Goal: Information Seeking & Learning: Learn about a topic

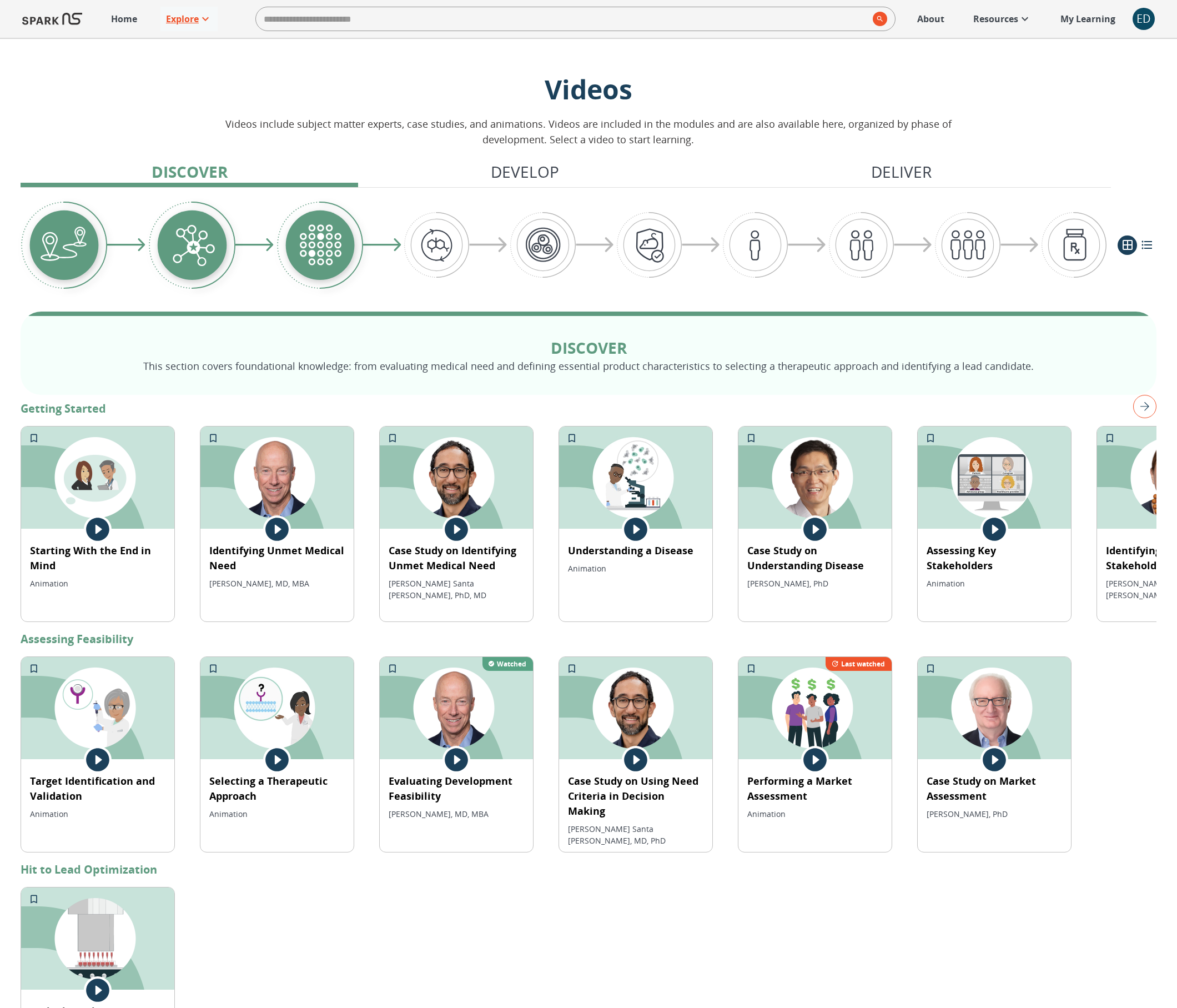
click at [189, 19] on p "Explore" at bounding box center [182, 19] width 32 height 14
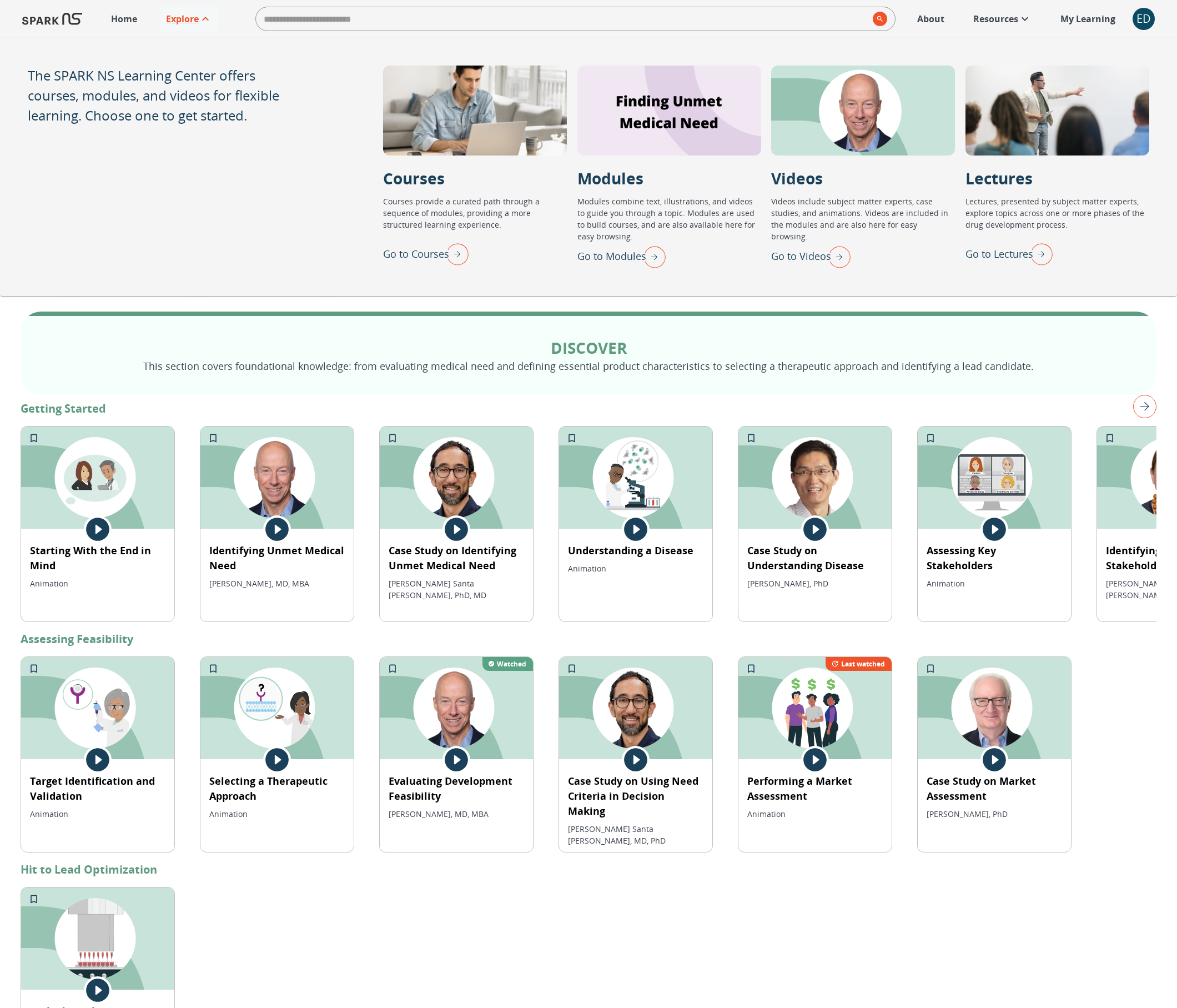
click at [626, 255] on p "Go to Modules" at bounding box center [612, 255] width 69 height 15
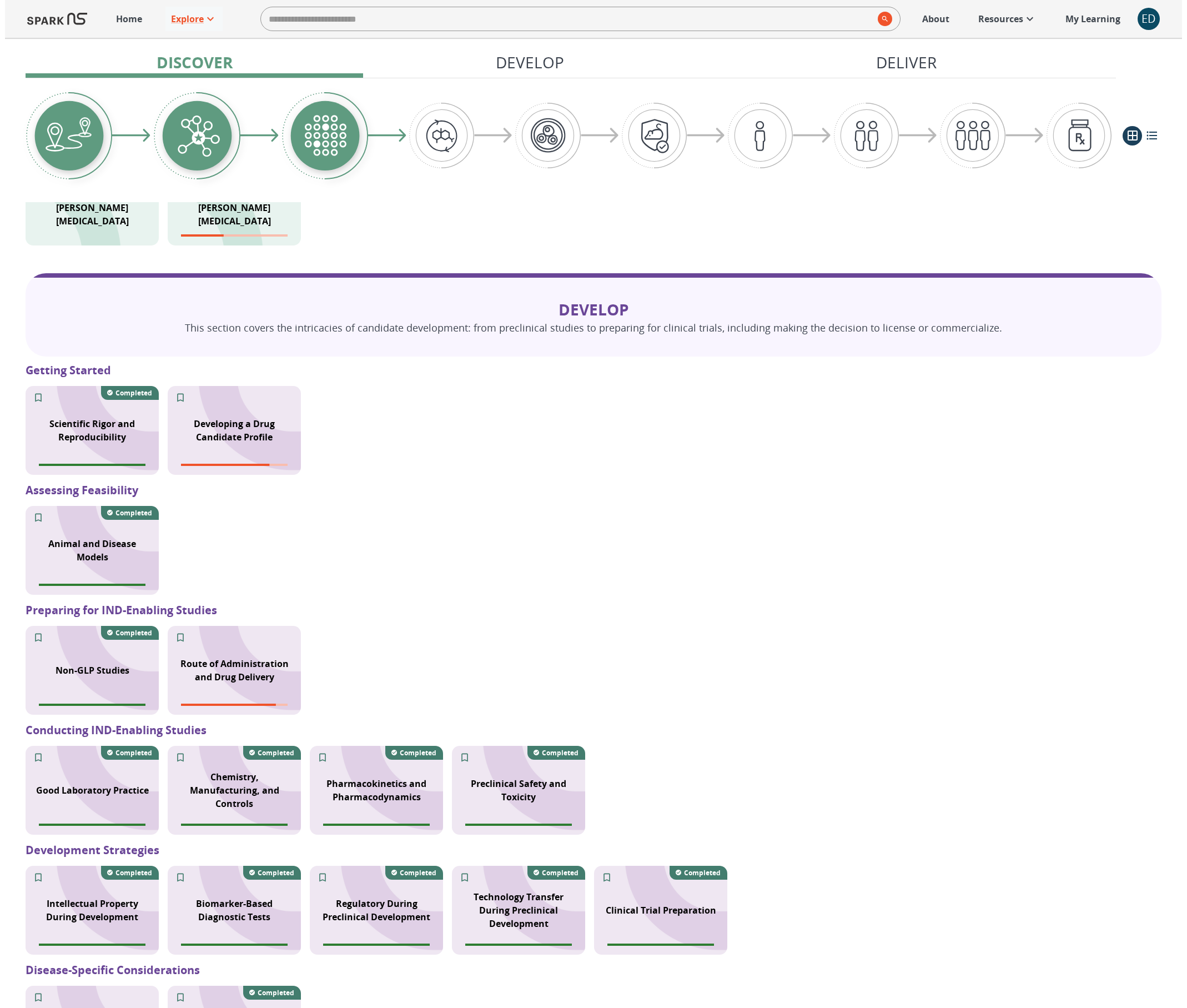
scroll to position [764, 0]
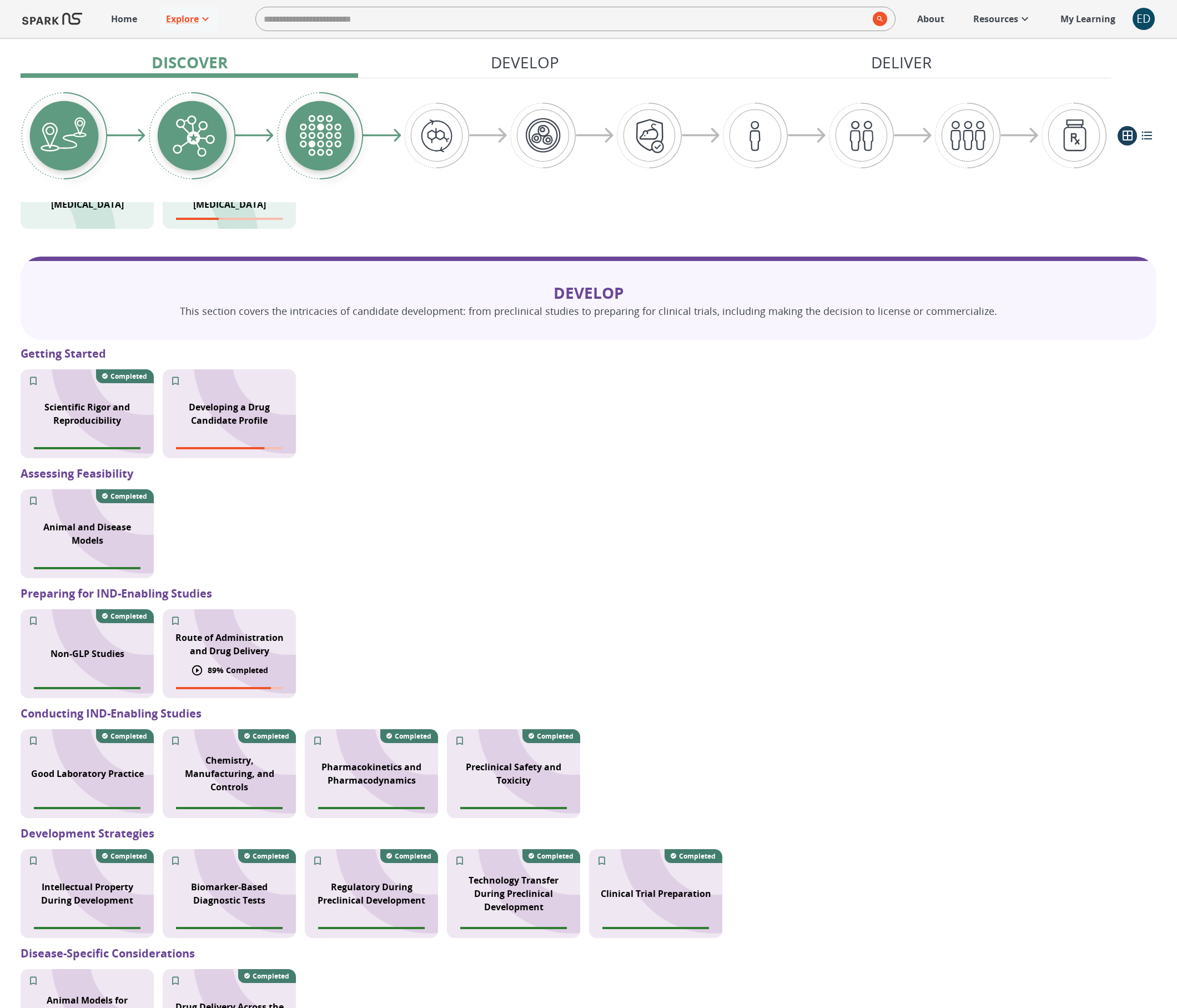
click at [235, 642] on p "Route of Administration and Drug Delivery" at bounding box center [229, 644] width 120 height 27
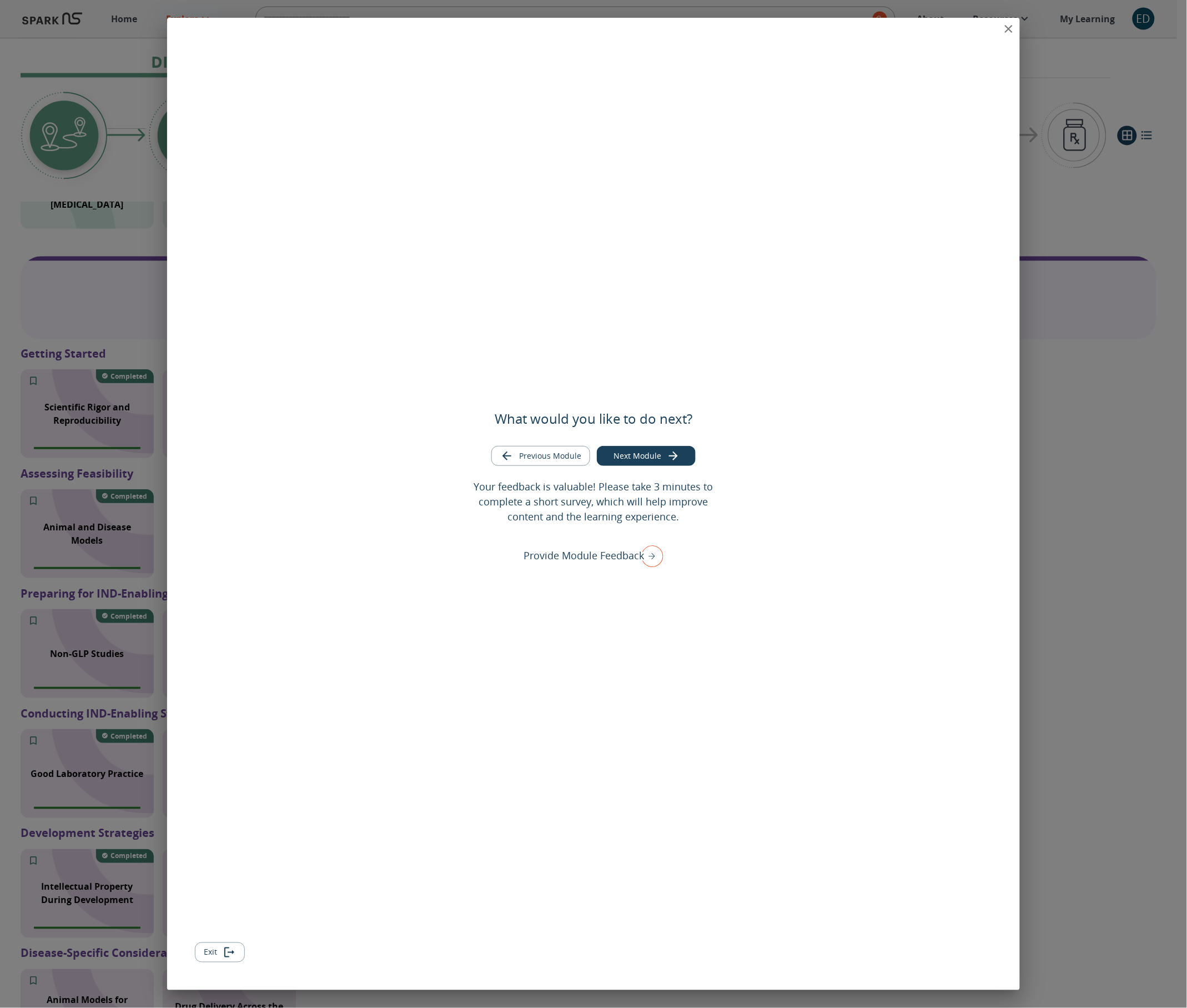
click at [216, 950] on button "Exit" at bounding box center [219, 952] width 50 height 21
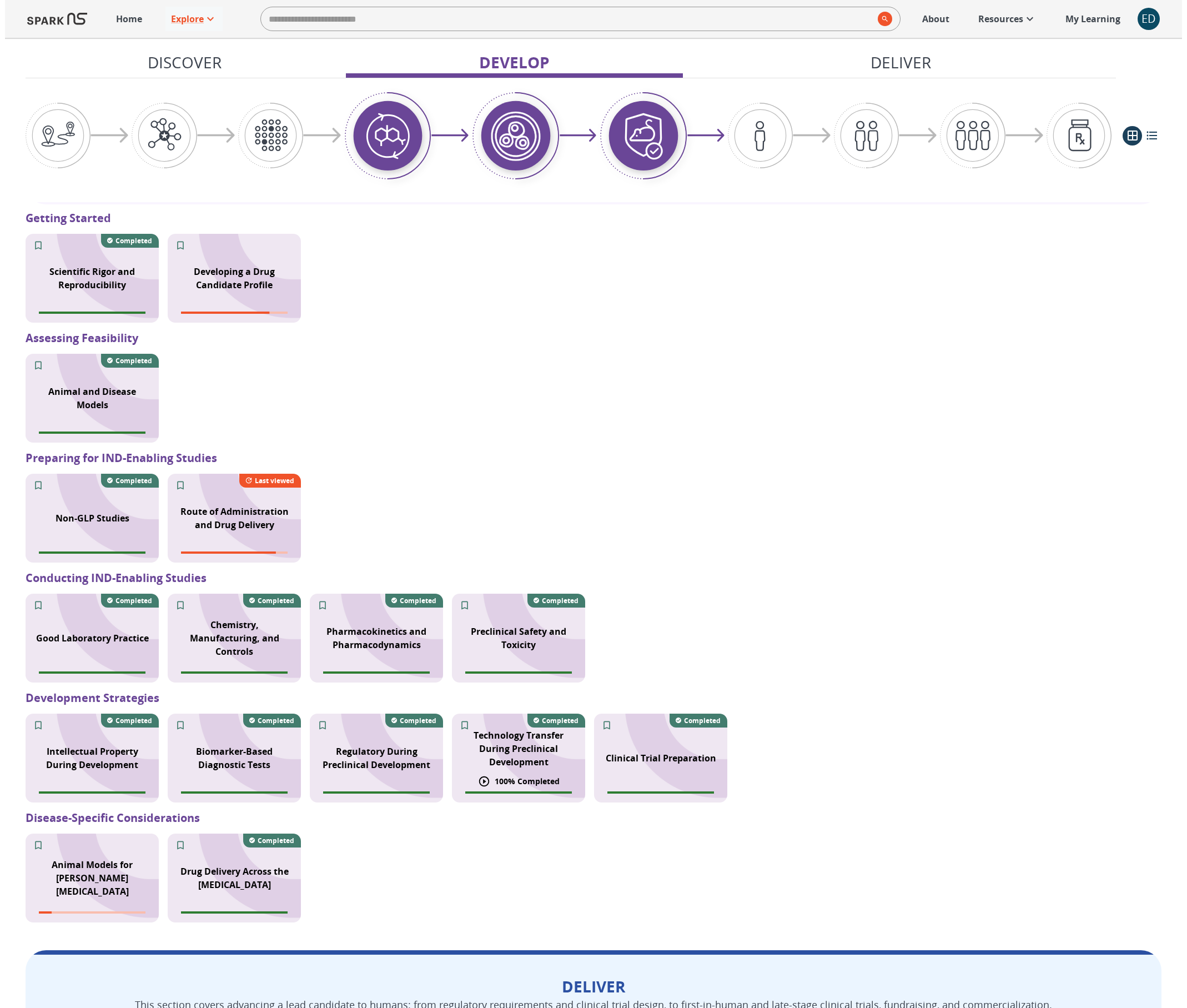
scroll to position [939, 0]
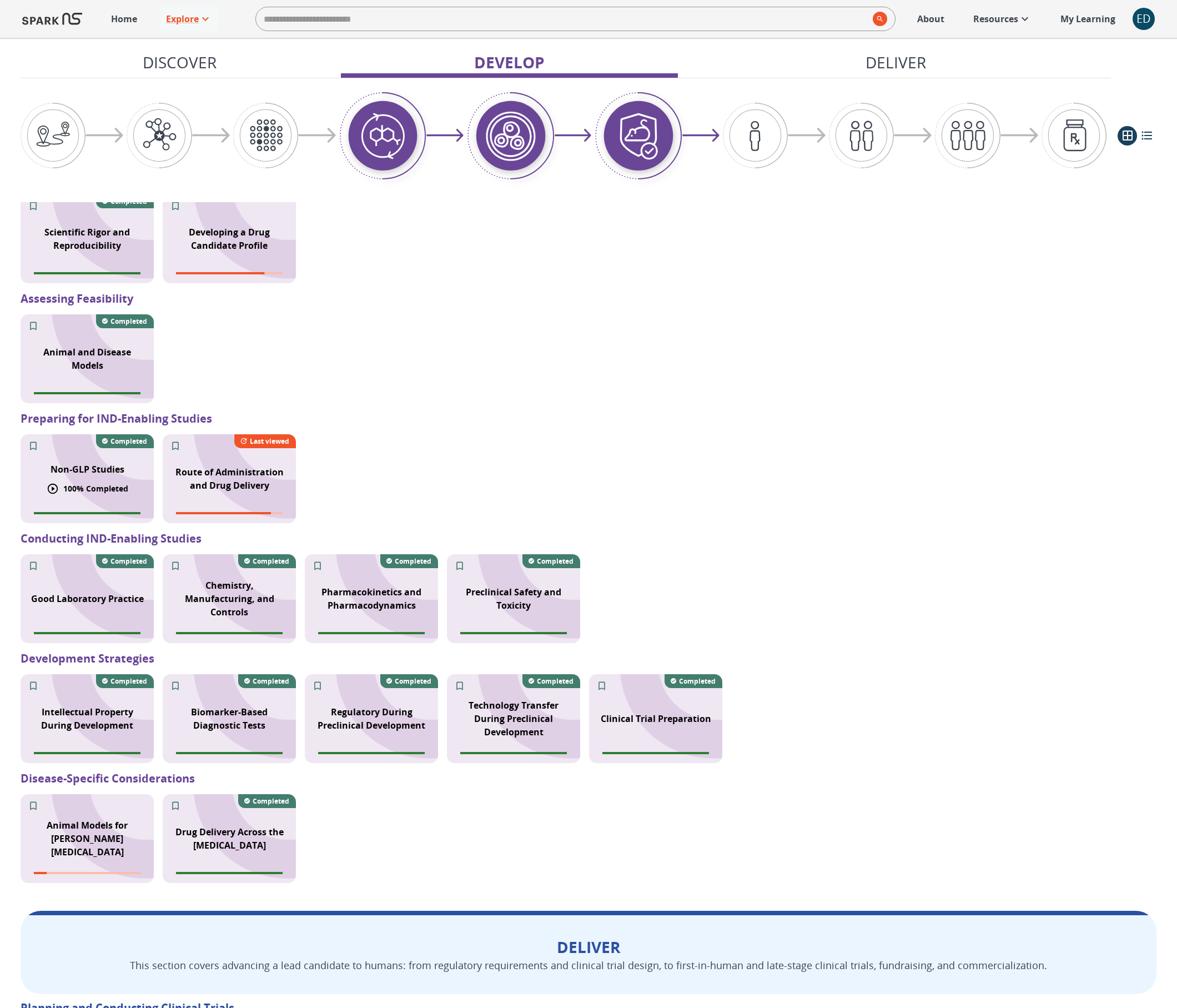
click at [83, 471] on p "Non-GLP Studies" at bounding box center [86, 470] width 74 height 14
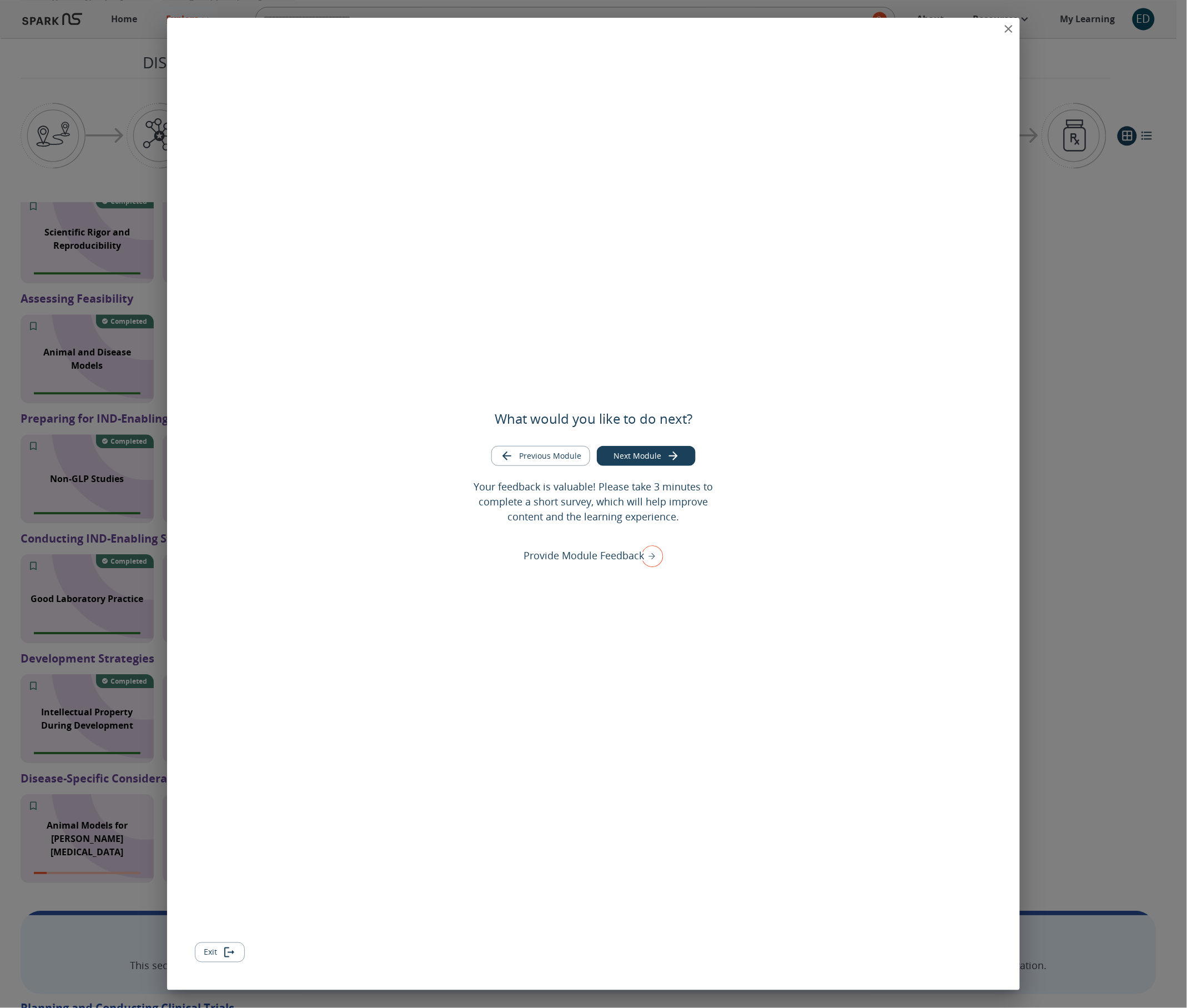
click at [216, 950] on button "Exit" at bounding box center [219, 952] width 50 height 21
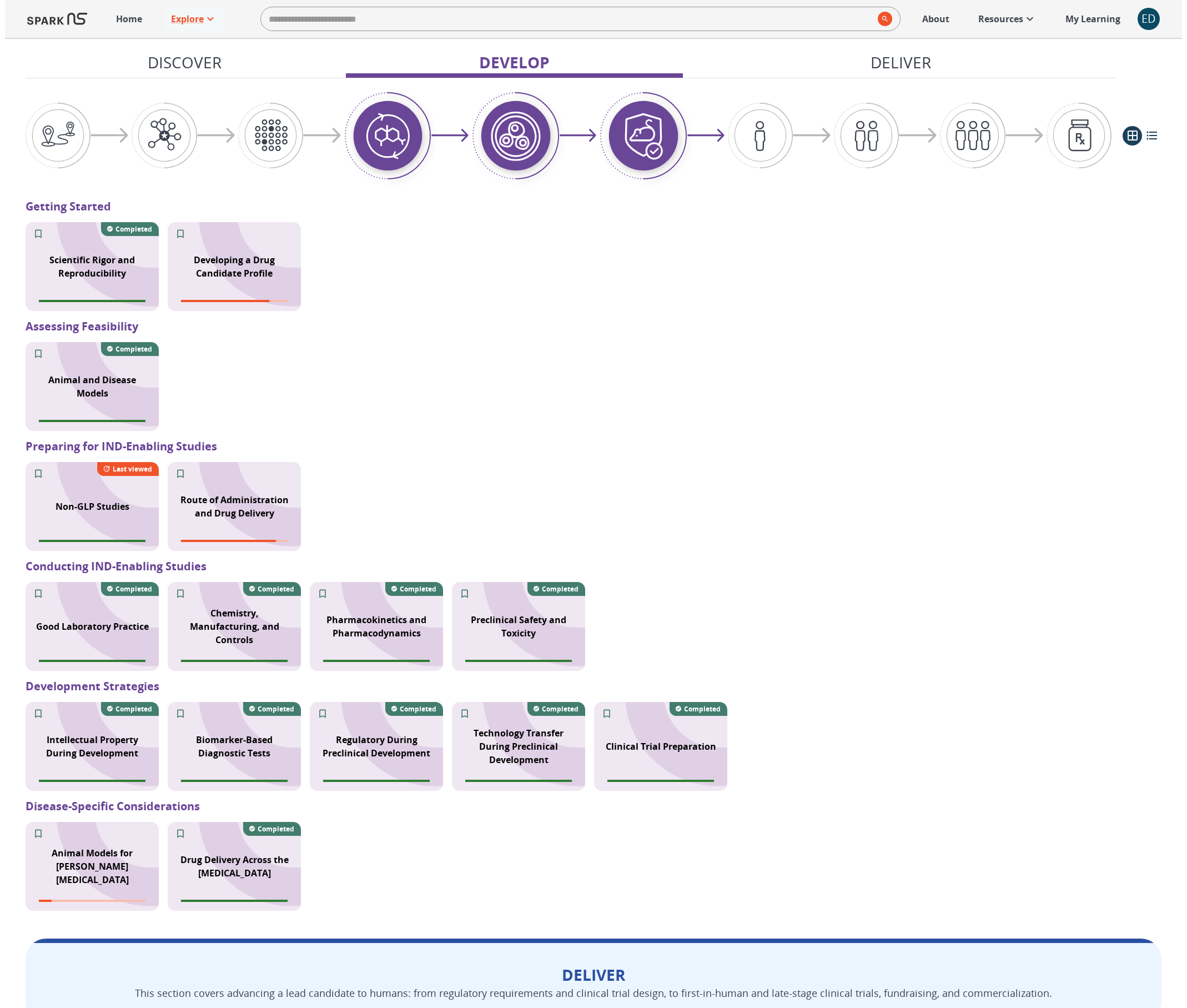
scroll to position [939, 0]
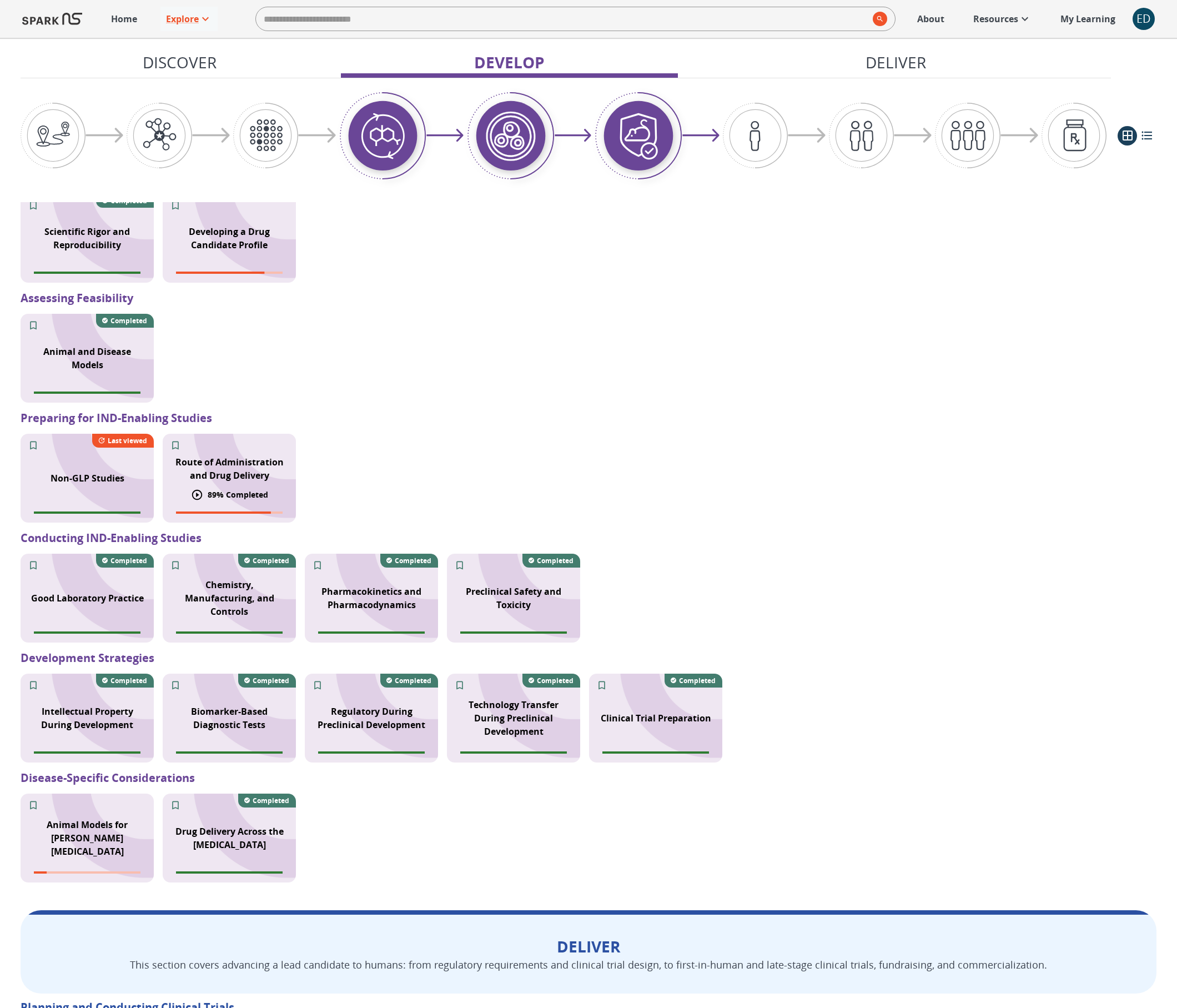
click at [227, 476] on p "Route of Administration and Drug Delivery" at bounding box center [229, 468] width 120 height 27
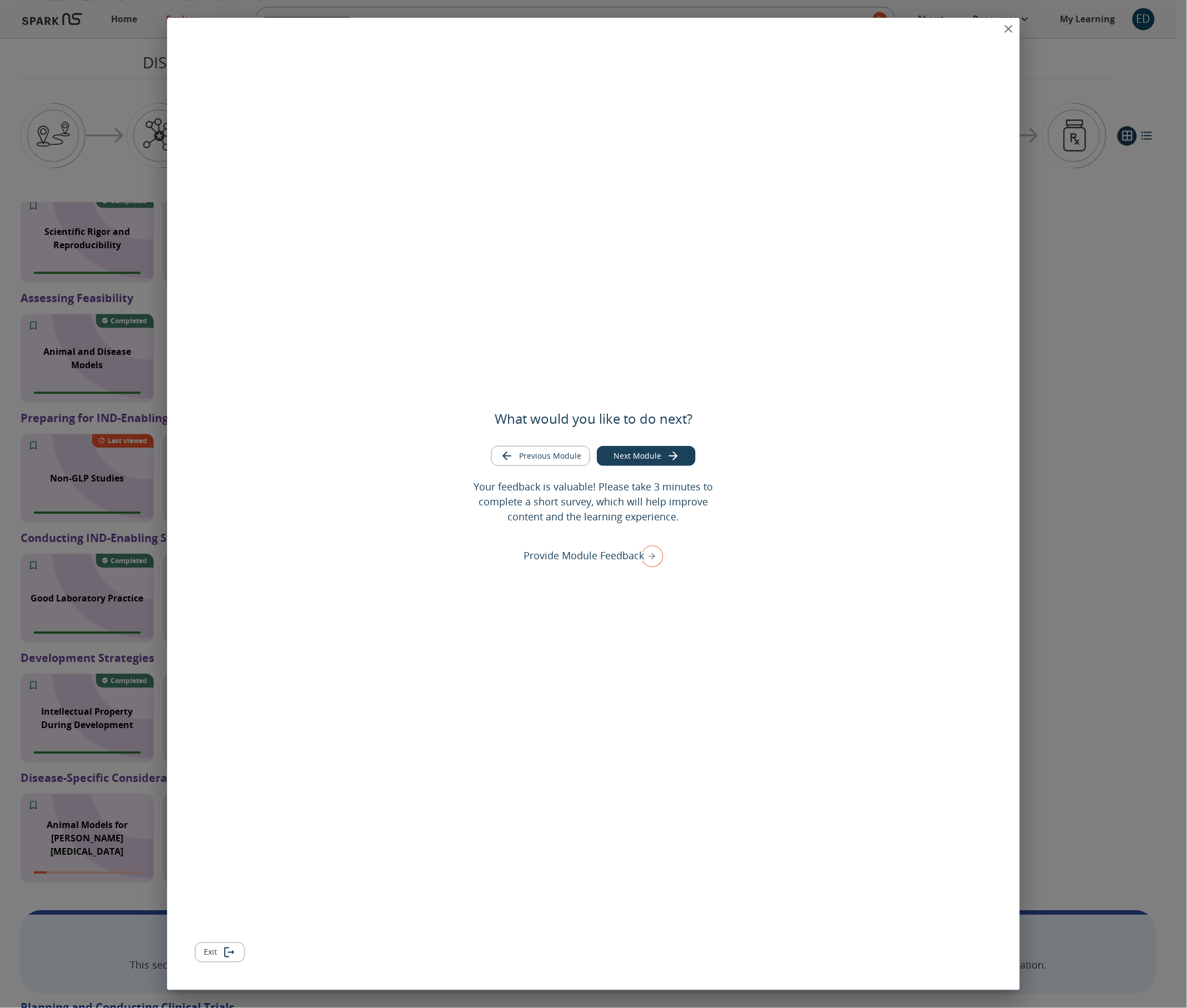
click at [210, 955] on button "Exit" at bounding box center [219, 952] width 50 height 21
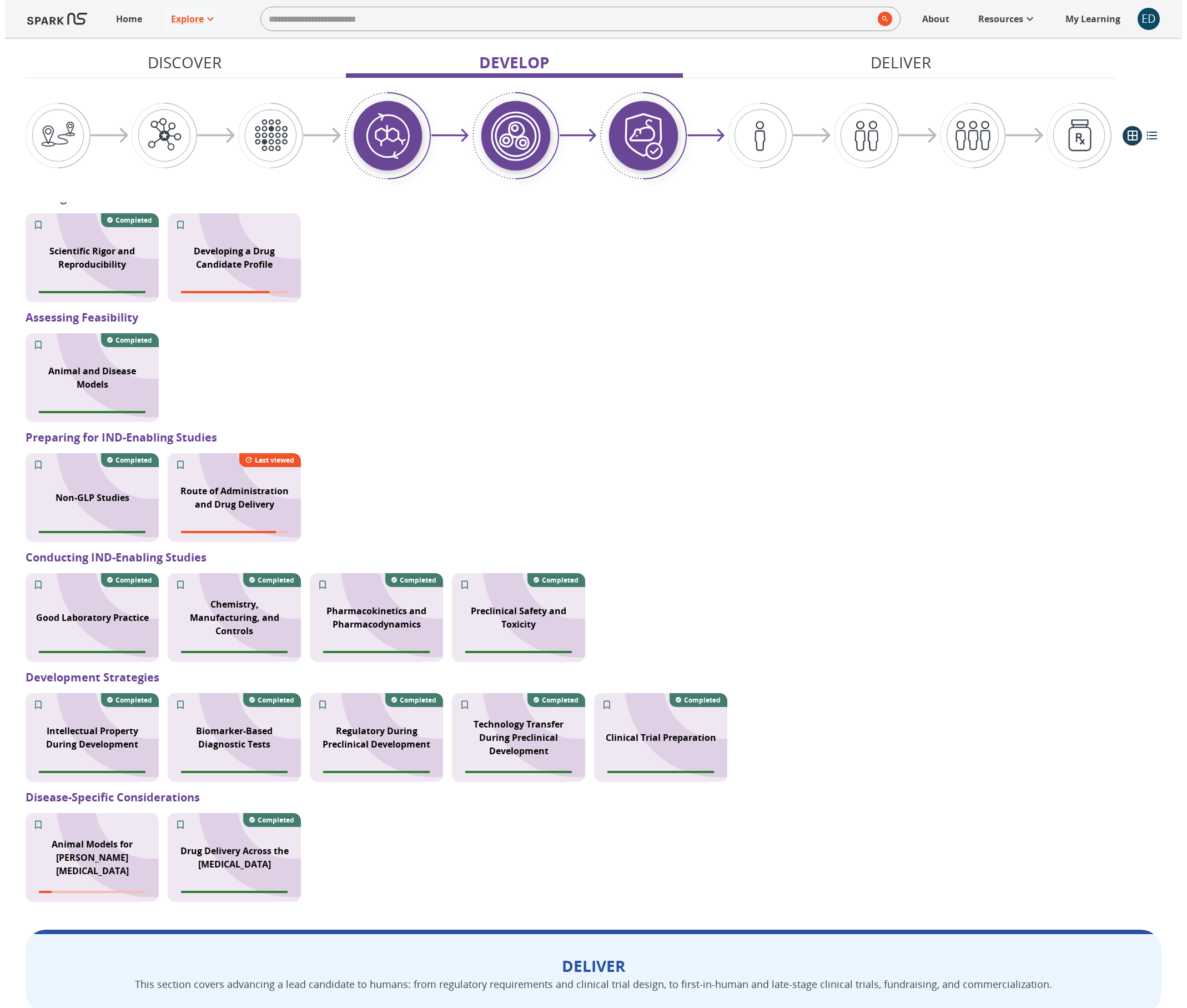
scroll to position [924, 0]
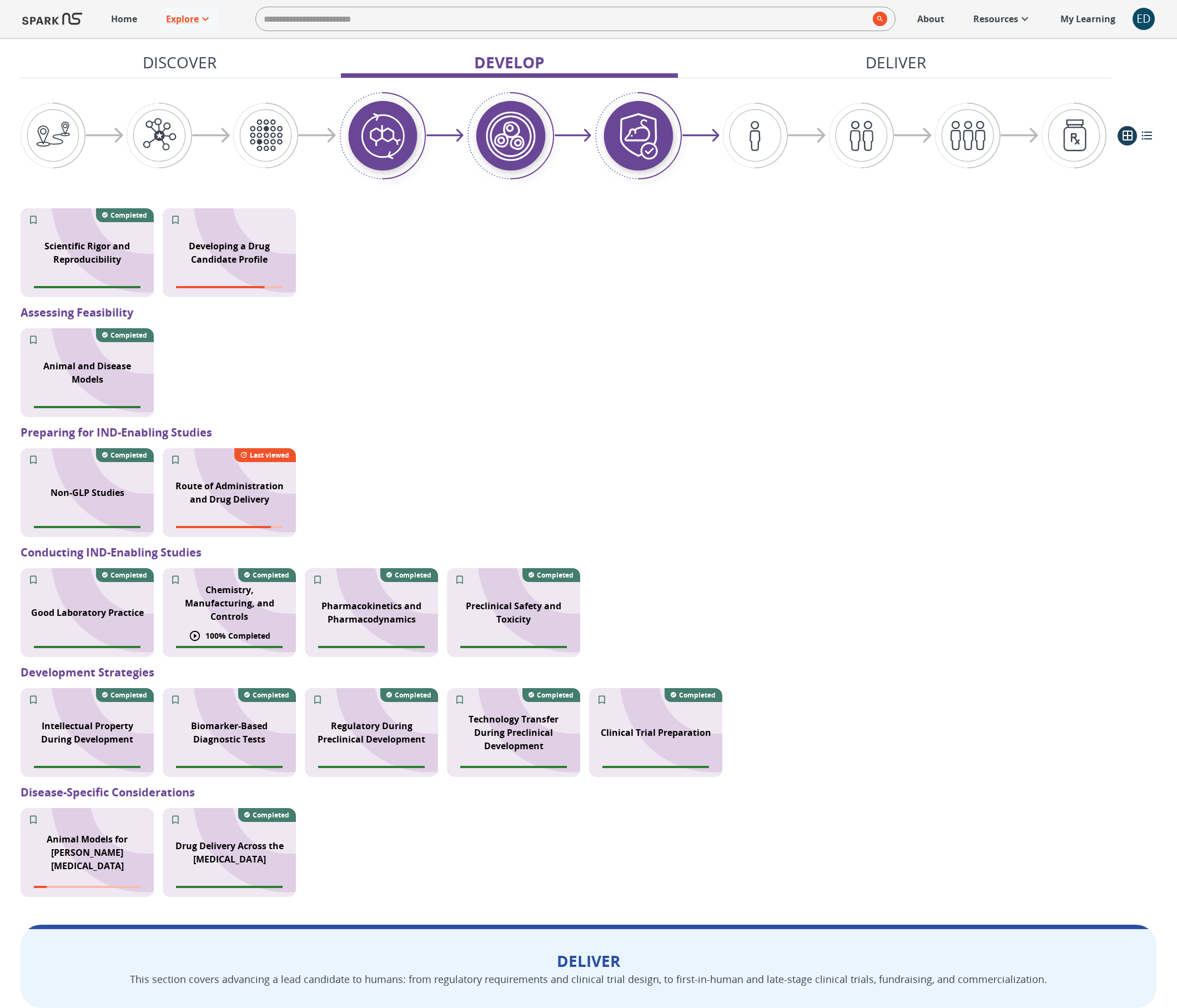
click at [183, 620] on div "Chemistry, Manufacturing, and Controls" at bounding box center [230, 603] width 134 height 53
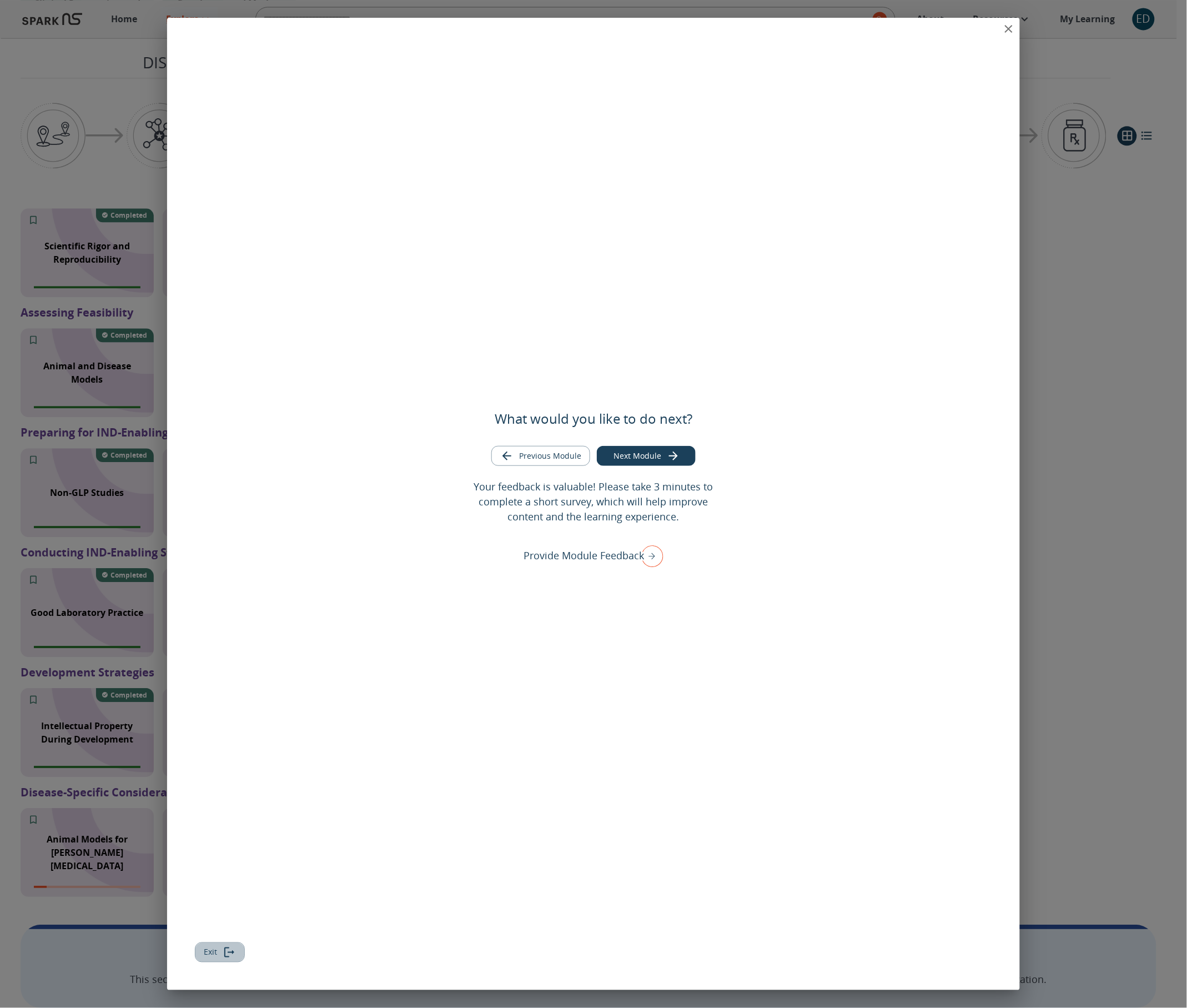
click at [221, 957] on button "Exit" at bounding box center [219, 952] width 50 height 21
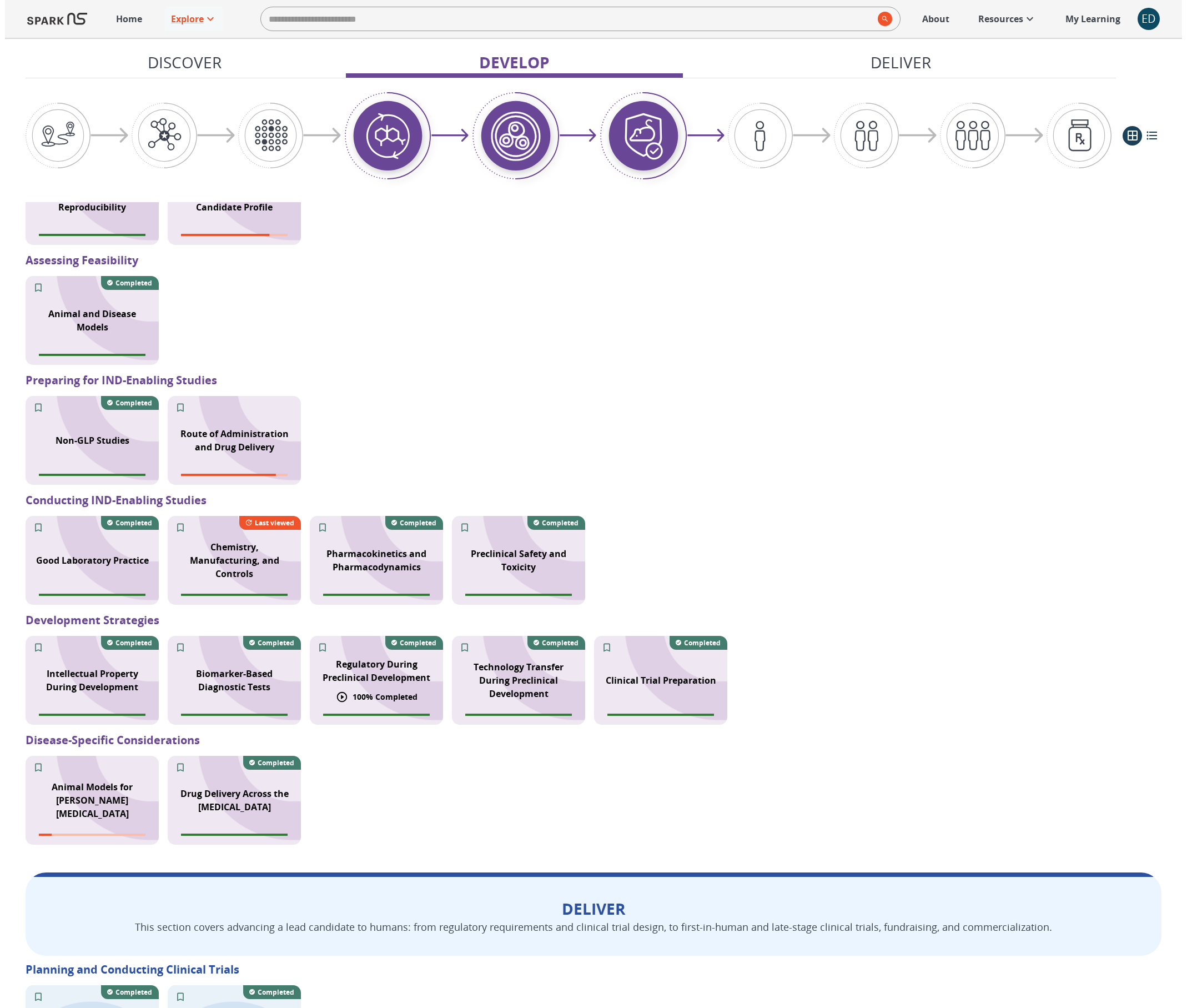
scroll to position [1009, 0]
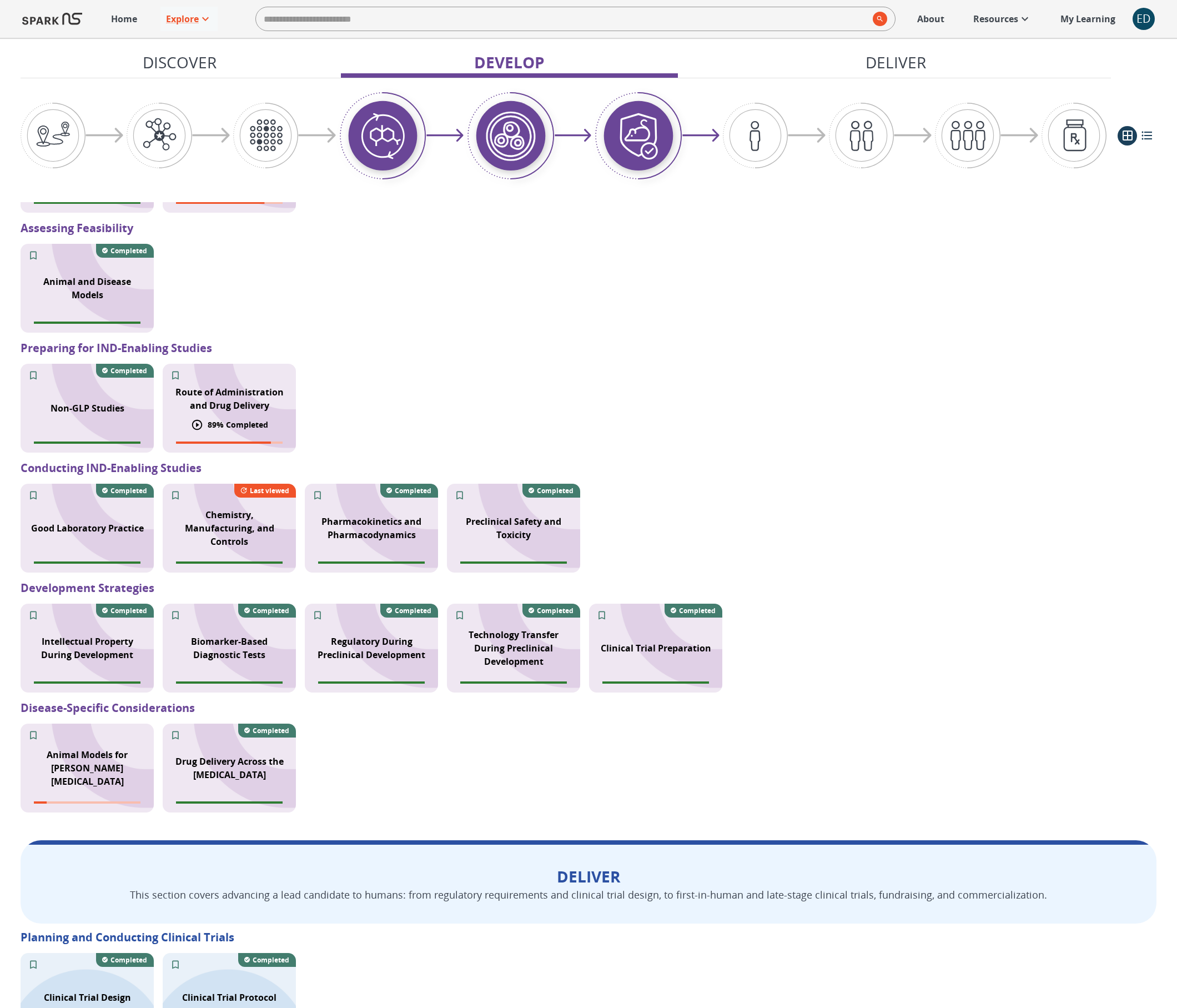
click at [221, 402] on p "Route of Administration and Drug Delivery" at bounding box center [229, 398] width 120 height 27
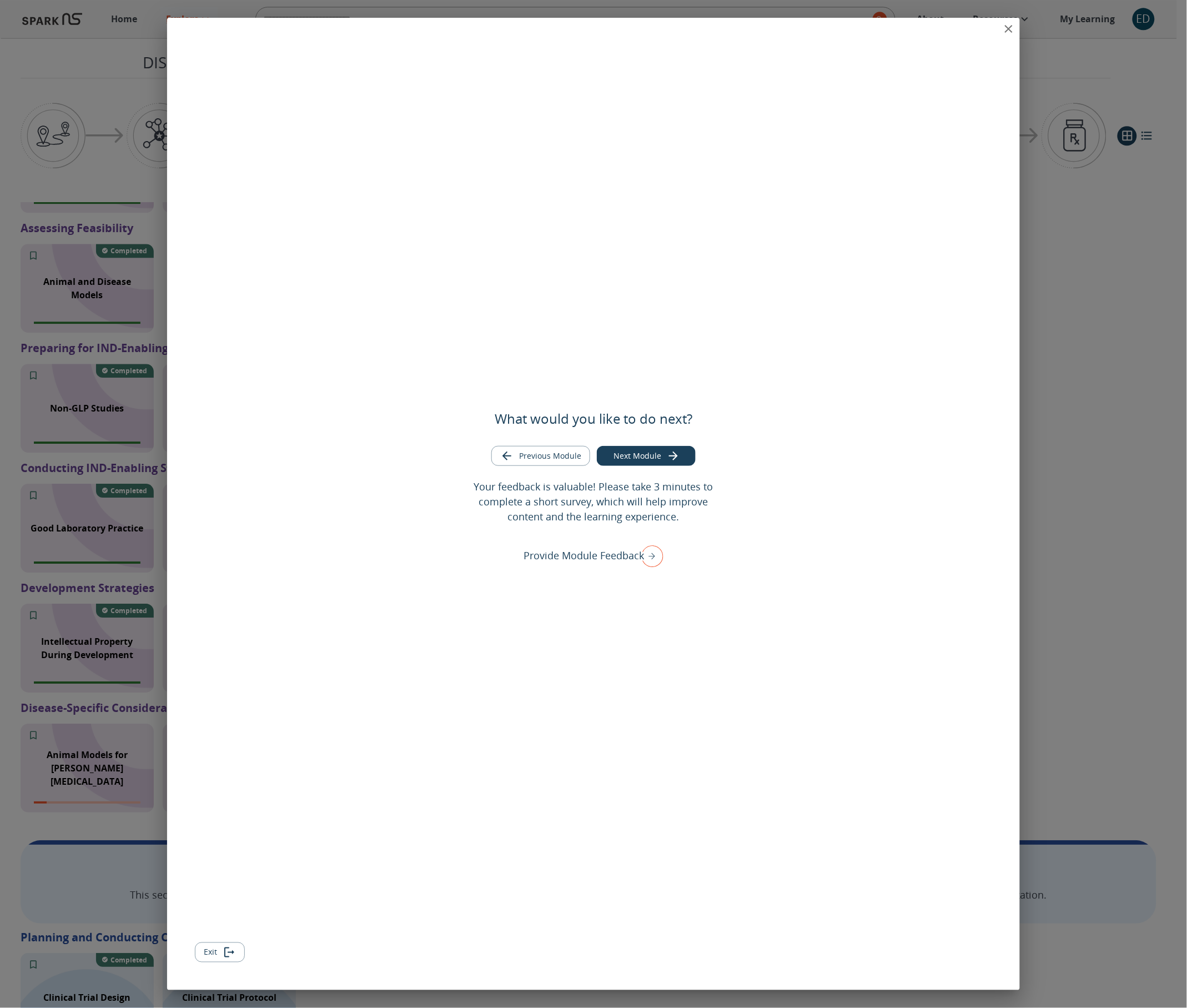
click at [206, 953] on button "Exit" at bounding box center [219, 952] width 50 height 21
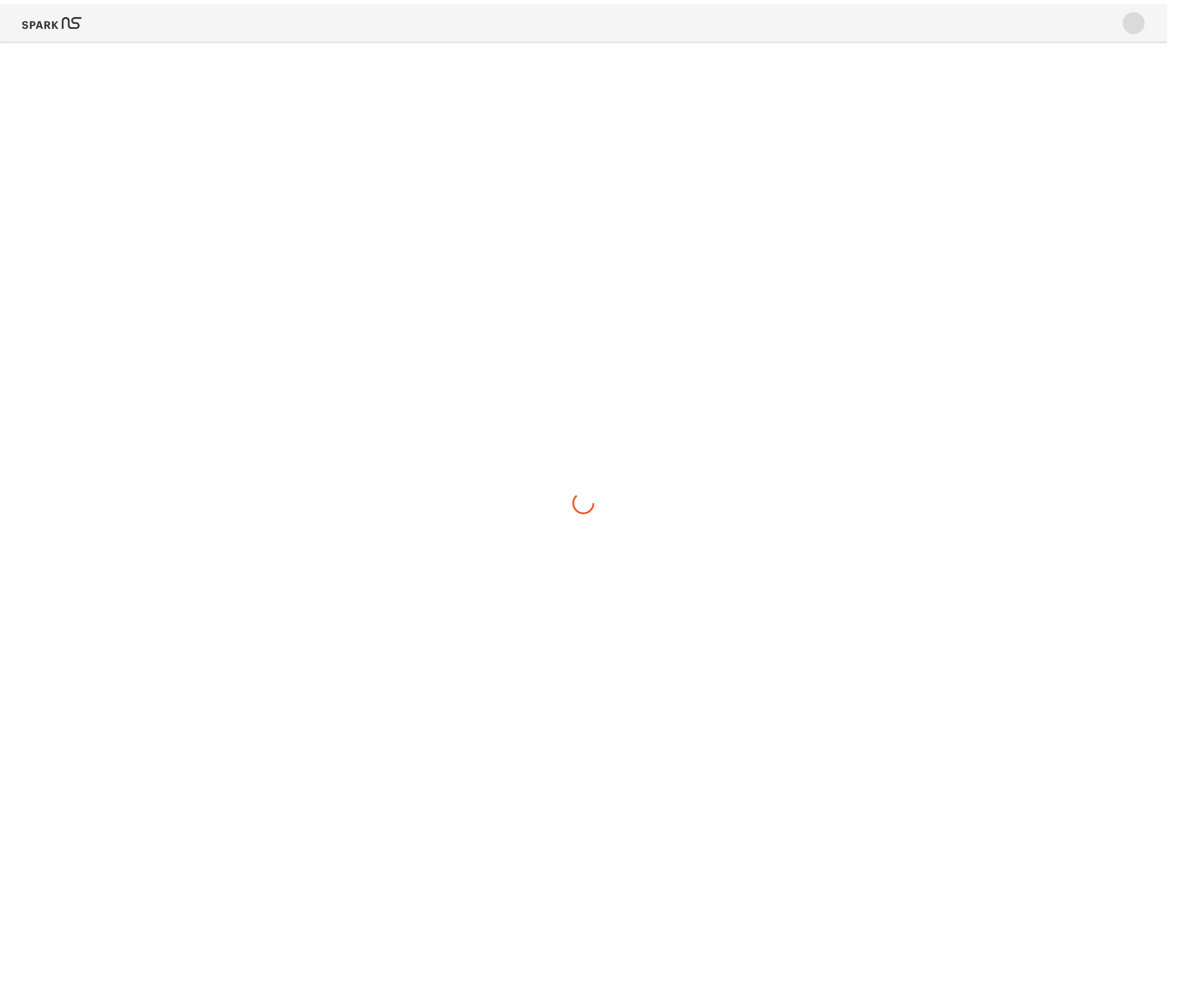
scroll to position [0, 0]
